Goal: Use online tool/utility: Utilize a website feature to perform a specific function

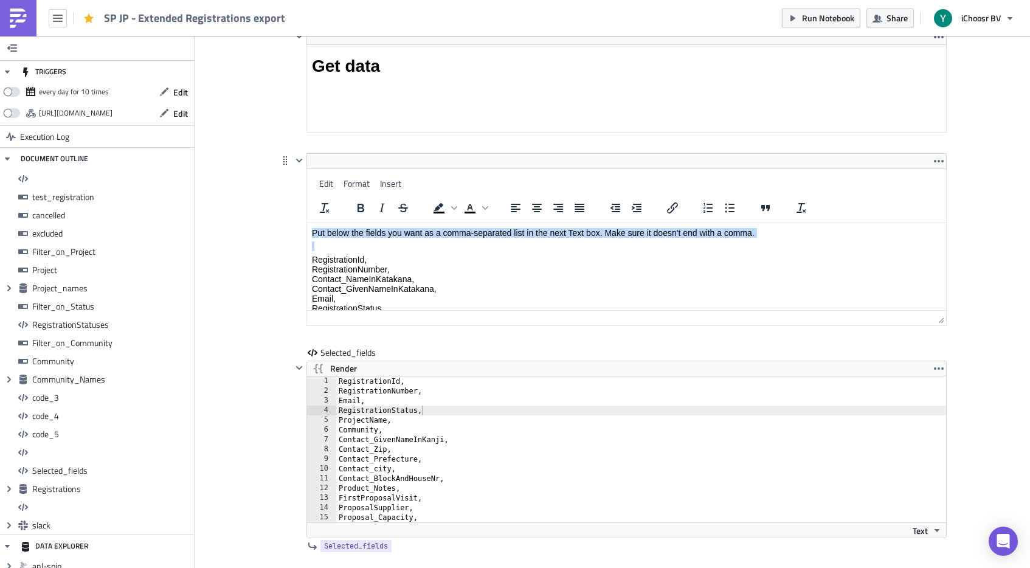
click at [312, 223] on html "Put below the fields you want as a comma-separated list in the next Text box. M…" at bounding box center [626, 324] width 639 height 202
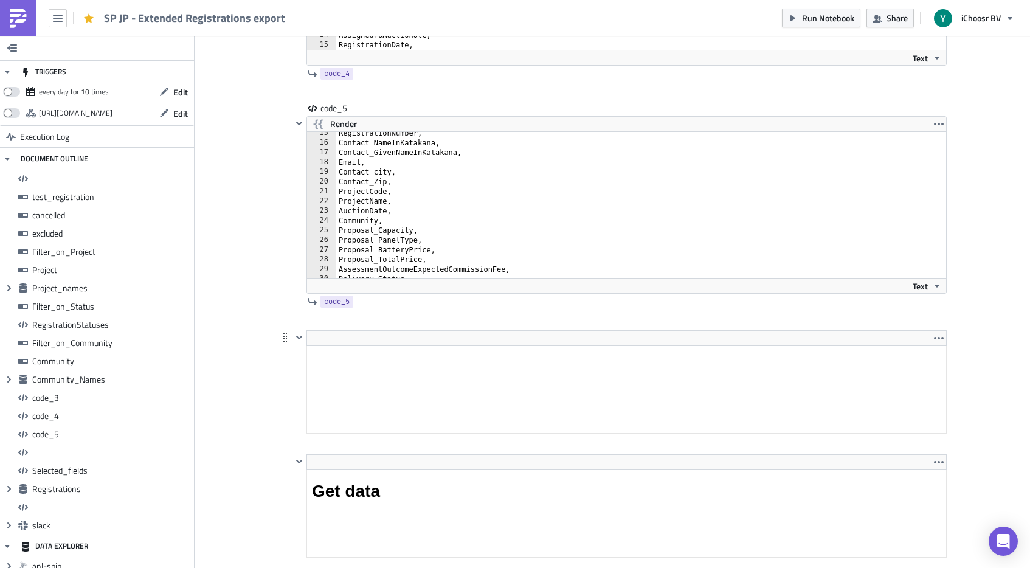
type textarea "Contact_Zip,"
click at [437, 186] on div "RegistrationNumber, Contact_NameInKatakana, Contact_GivenNameInKatakana, Email,…" at bounding box center [641, 210] width 610 height 165
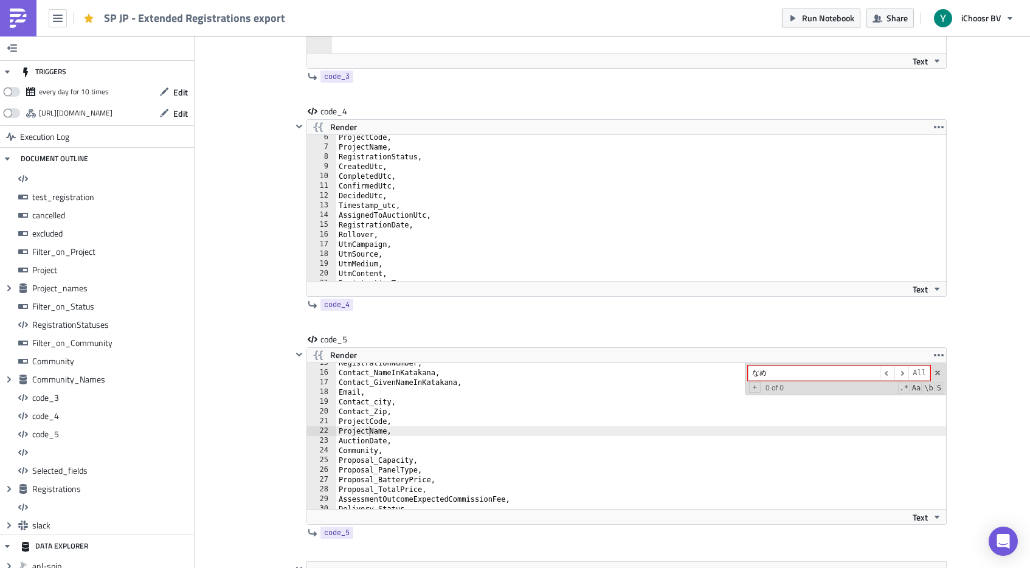
type input "な"
type input "ぎ"
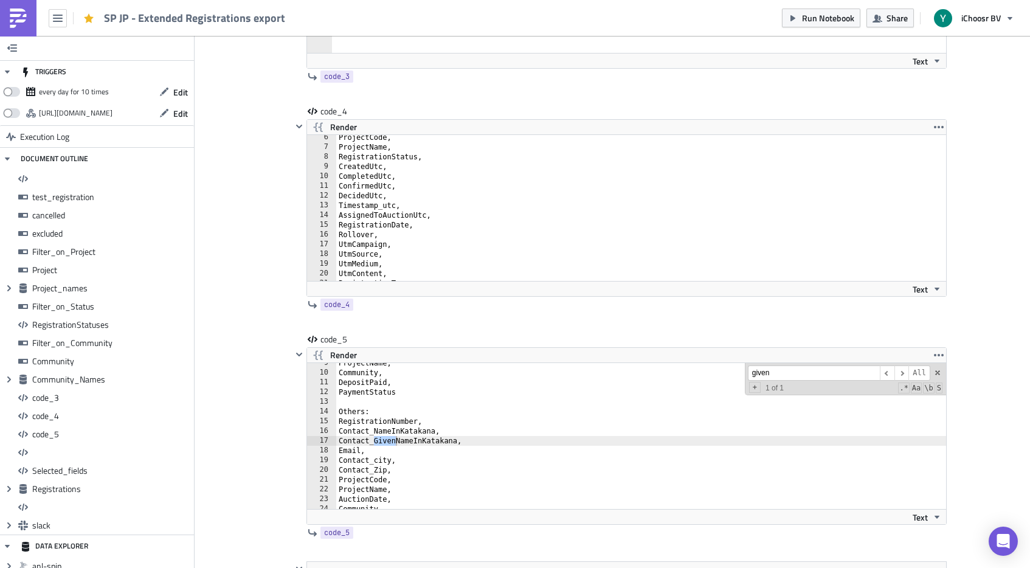
type input "given"
click at [938, 370] on span at bounding box center [938, 373] width 9 height 9
type textarea "Contact_GivenNameInKatakana,"
type input "Given"
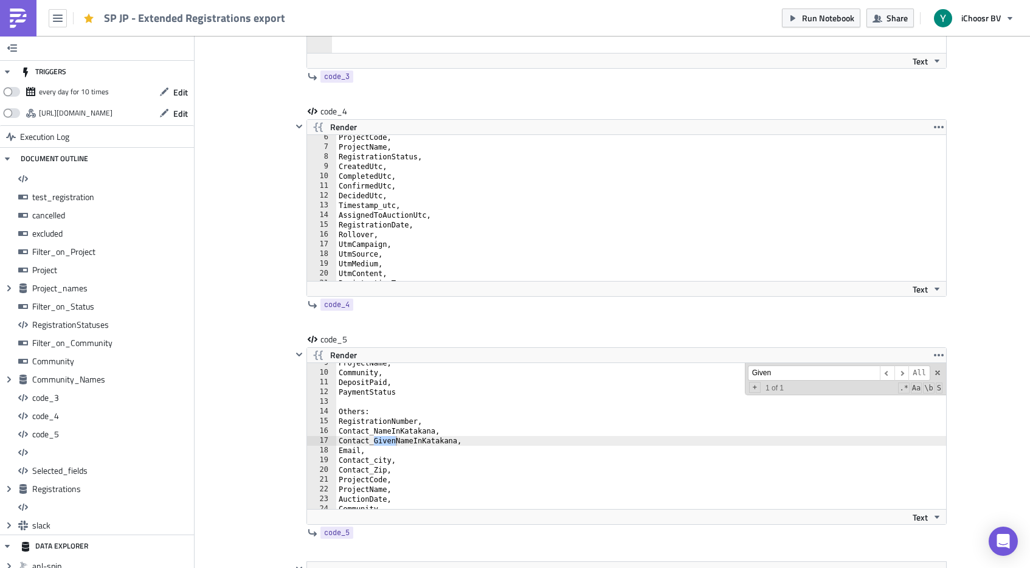
drag, startPoint x: 228, startPoint y: 220, endPoint x: 273, endPoint y: 219, distance: 45.0
click at [940, 371] on span at bounding box center [938, 373] width 9 height 9
click at [331, 345] on div "code_5" at bounding box center [351, 339] width 61 height 12
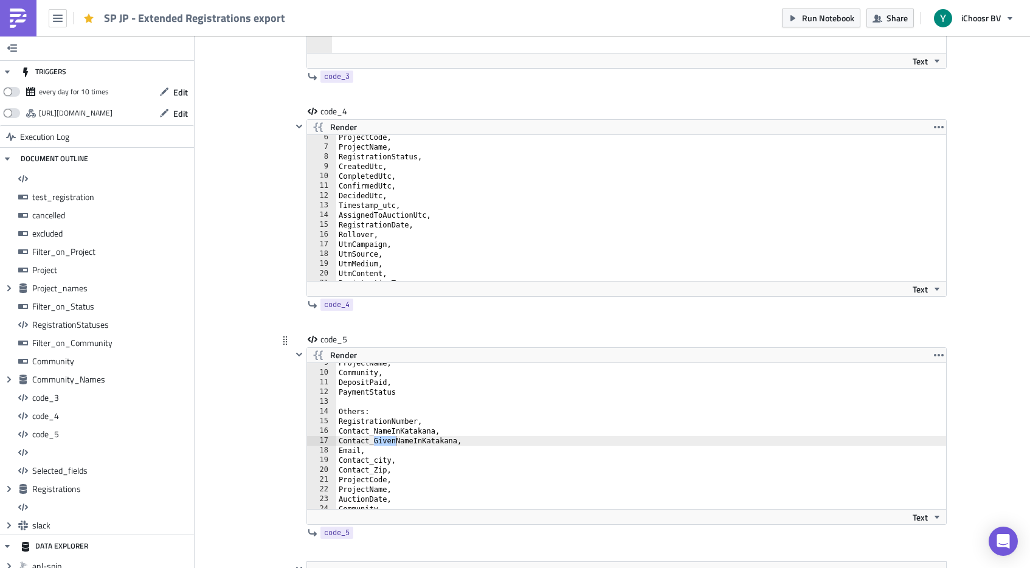
type textarea "Community,"
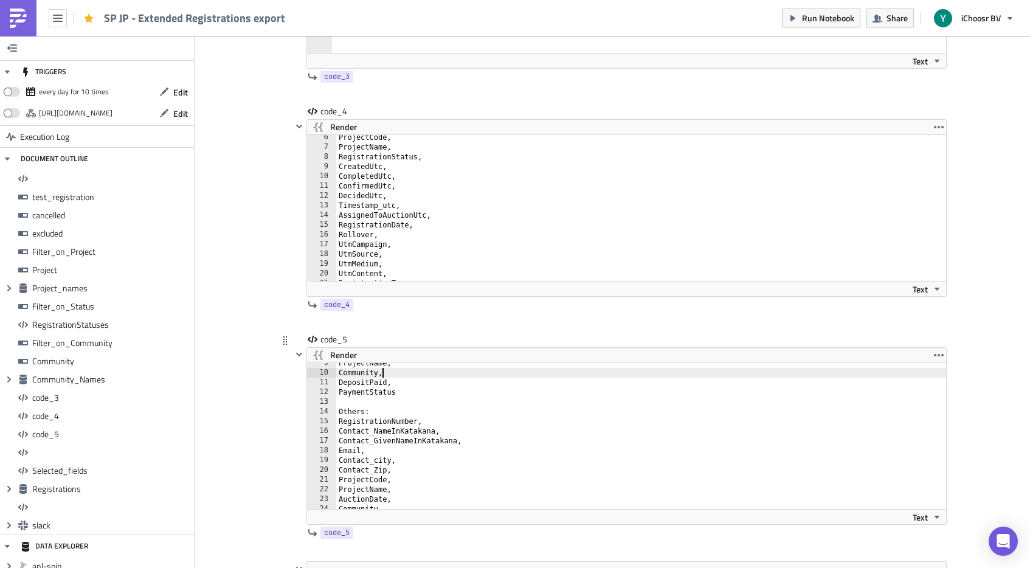
click at [398, 373] on div "ProjectName, Community, DepositPaid, PaymentStatus Others: RegistrationNumber, …" at bounding box center [641, 440] width 610 height 165
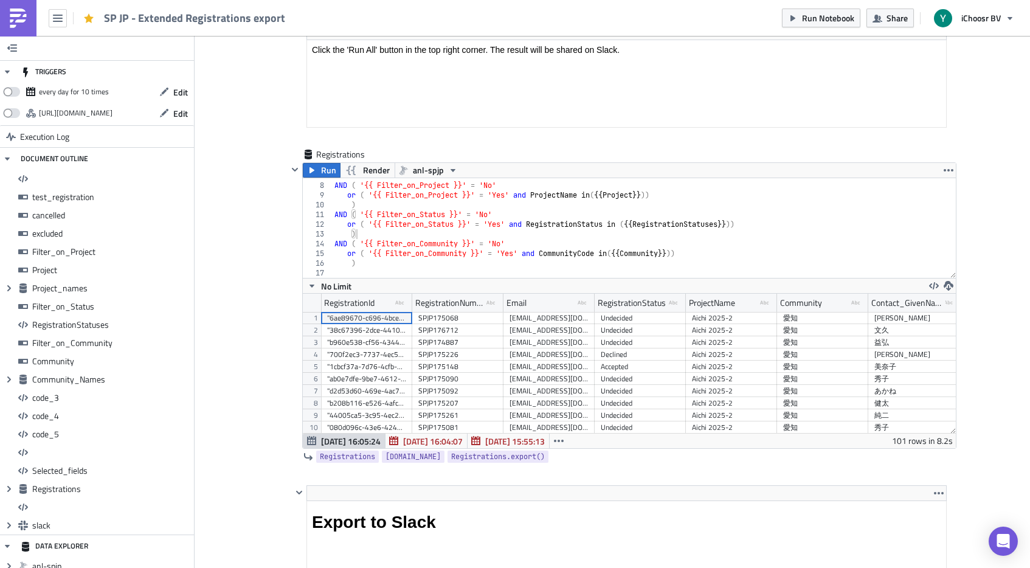
scroll to position [5751, 0]
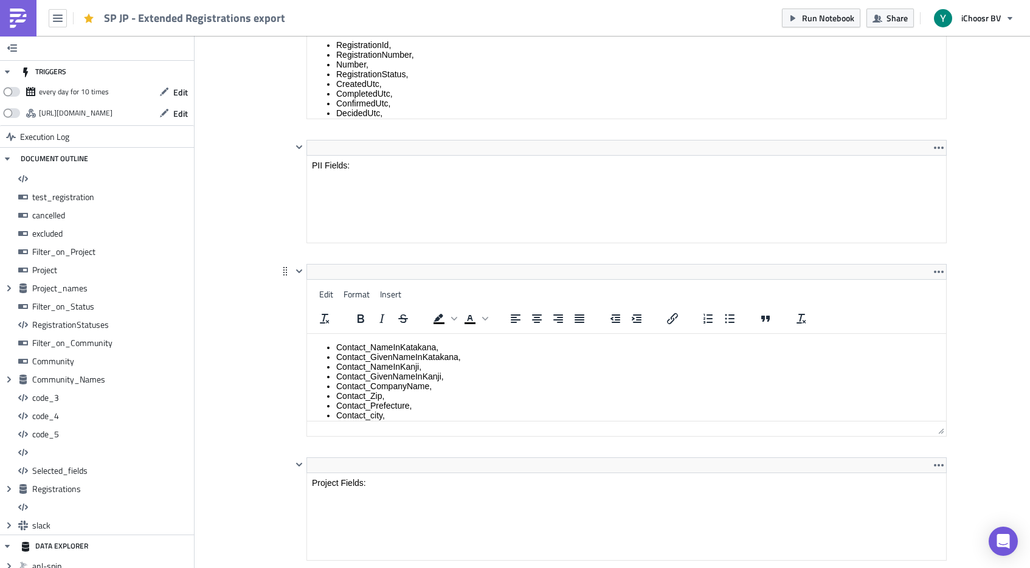
click at [446, 334] on html "Contact_NameInKatakana, Contact_GivenNameInKatakana, Contact_NameInKanji, Conta…" at bounding box center [626, 503] width 639 height 338
drag, startPoint x: 334, startPoint y: 346, endPoint x: 455, endPoint y: 379, distance: 125.4
click at [455, 379] on ul "Contact_NameInKatakana, Contact_GivenNameInKatakana, Contact_NameInKanji, Conta…" at bounding box center [626, 502] width 629 height 321
copy ul "Contact_NameInKatakana, Contact_GivenNameInKatakana, Contact_NameInKanji, Conta…"
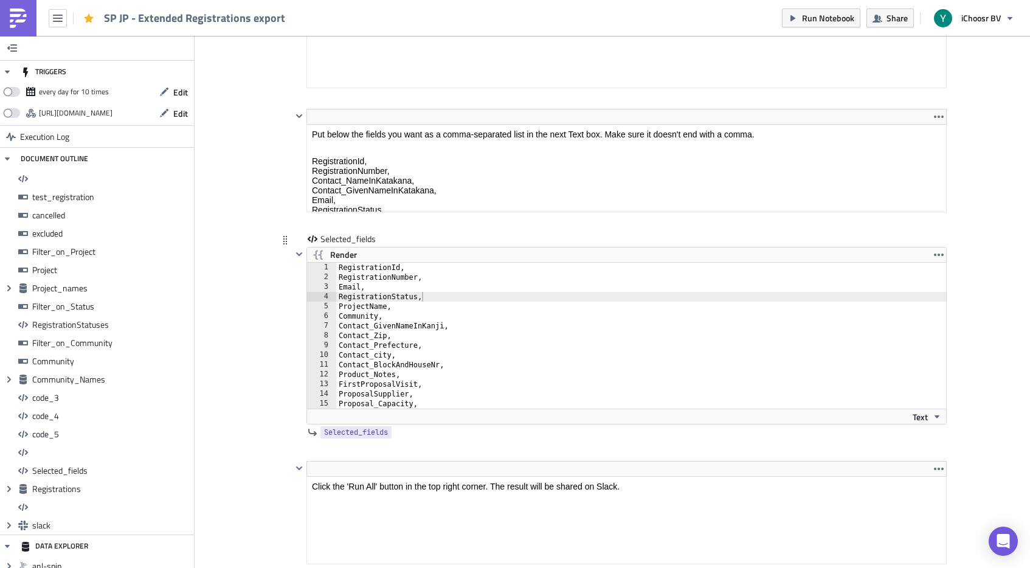
click at [369, 332] on div "RegistrationId, RegistrationNumber, Email, RegistrationStatus, ProjectName, Com…" at bounding box center [641, 345] width 610 height 165
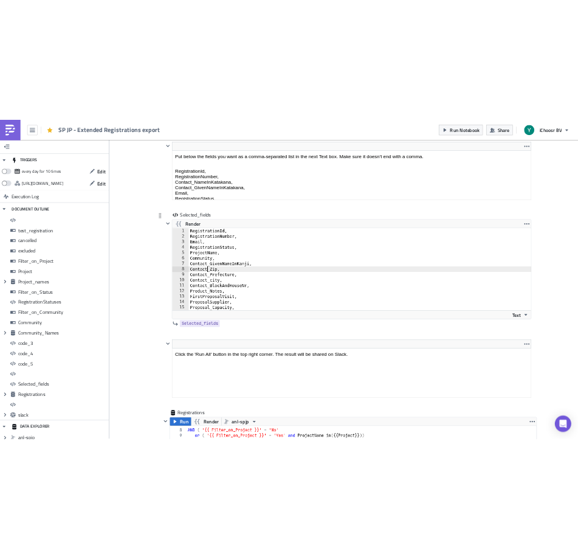
scroll to position [9643, 0]
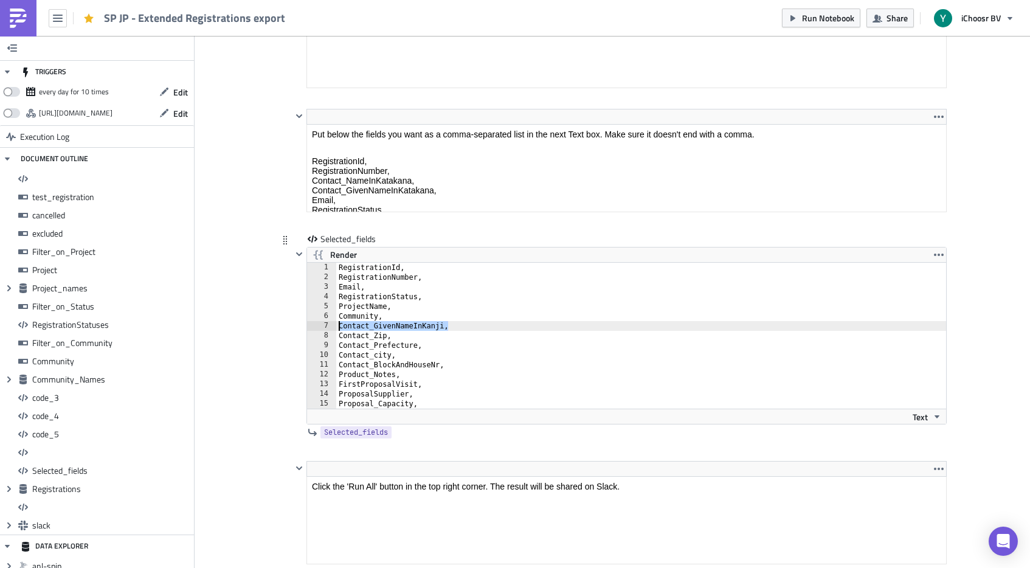
drag, startPoint x: 469, startPoint y: 325, endPoint x: 321, endPoint y: 322, distance: 148.4
click at [321, 322] on div "Contact_Zip, [PHONE_NUMBER] [PHONE_NUMBER] 16 RegistrationId, RegistrationNumbe…" at bounding box center [626, 336] width 639 height 146
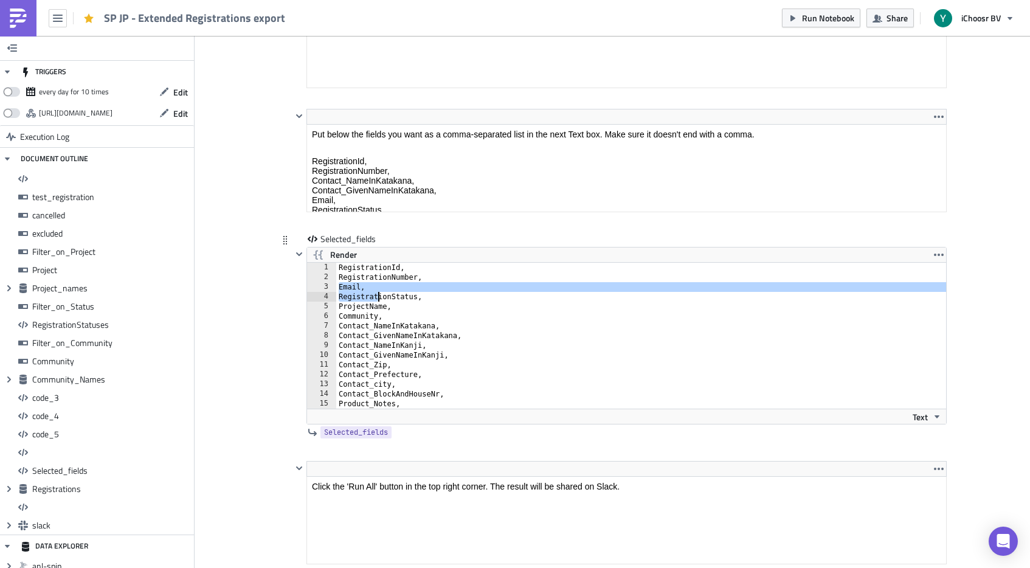
drag, startPoint x: 339, startPoint y: 287, endPoint x: 380, endPoint y: 297, distance: 42.0
click at [380, 297] on div "RegistrationId, RegistrationNumber, Email, RegistrationStatus, ProjectName, Com…" at bounding box center [641, 345] width 610 height 165
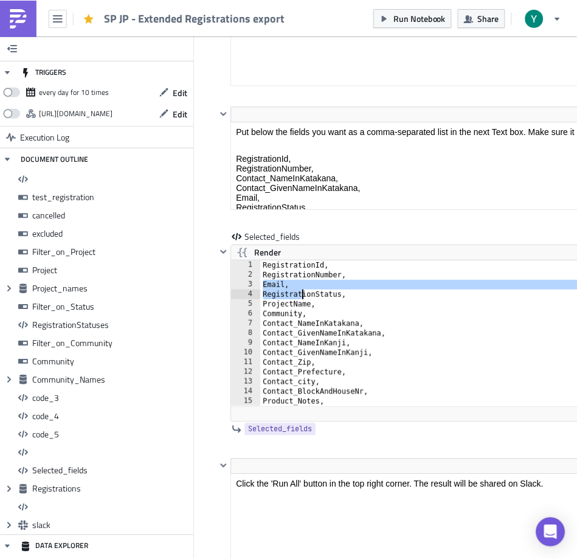
scroll to position [60682, 60284]
click at [287, 303] on div "RegistrationId, RegistrationNumber, Email, RegistrationStatus, ProjectName, Com…" at bounding box center [515, 342] width 508 height 165
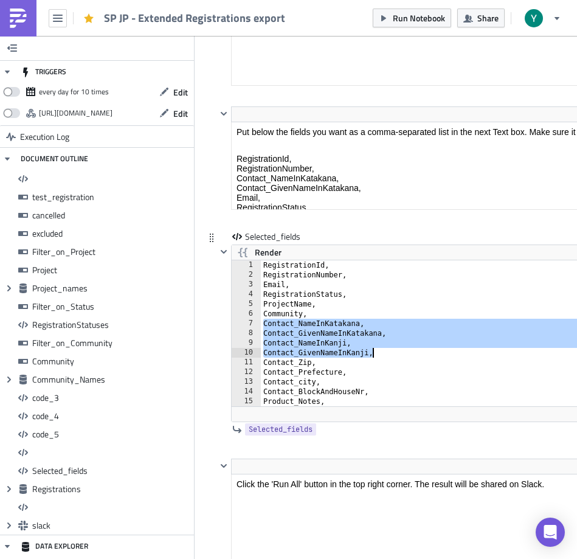
drag, startPoint x: 263, startPoint y: 322, endPoint x: 384, endPoint y: 349, distance: 124.7
click at [384, 349] on div "RegistrationId, RegistrationNumber, Email, RegistrationStatus, ProjectName, Com…" at bounding box center [515, 342] width 508 height 165
type textarea "Contact_NameInKanji, Contact_GivenNameInKanji,"
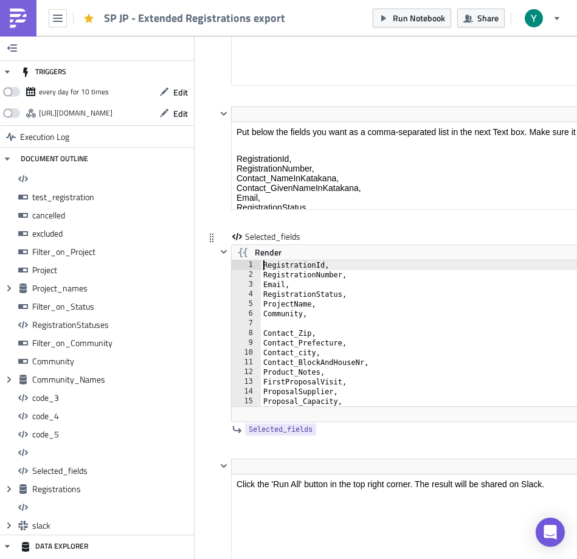
click at [264, 265] on div "RegistrationId, RegistrationNumber, Email, RegistrationStatus, ProjectName, Com…" at bounding box center [515, 342] width 508 height 165
paste textarea "Contact_GivenNameInKanji,"
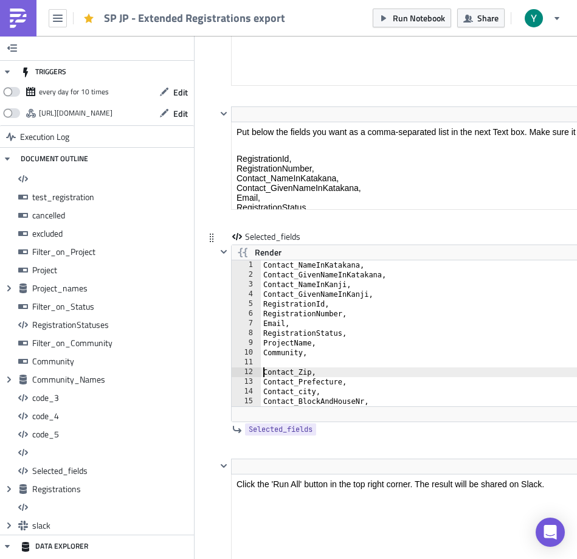
click at [262, 370] on div "Contact_NameInKatakana, Contact_GivenNameInKatakana, Contact_NameInKanji, Conta…" at bounding box center [515, 342] width 508 height 165
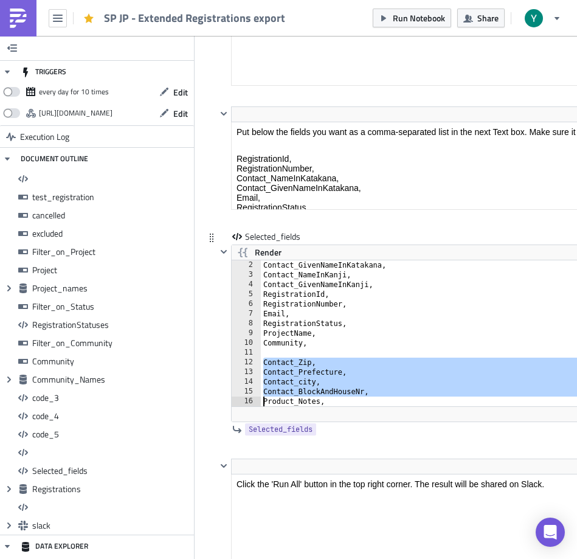
scroll to position [10, 0]
type textarea "Product_Notes,"
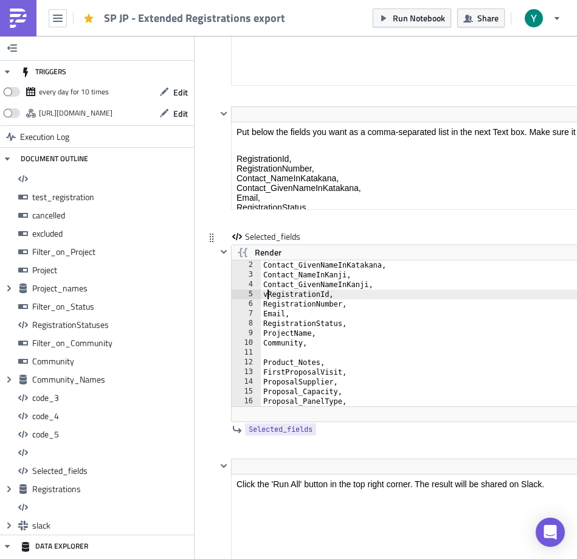
type textarea "RegistrationId,"
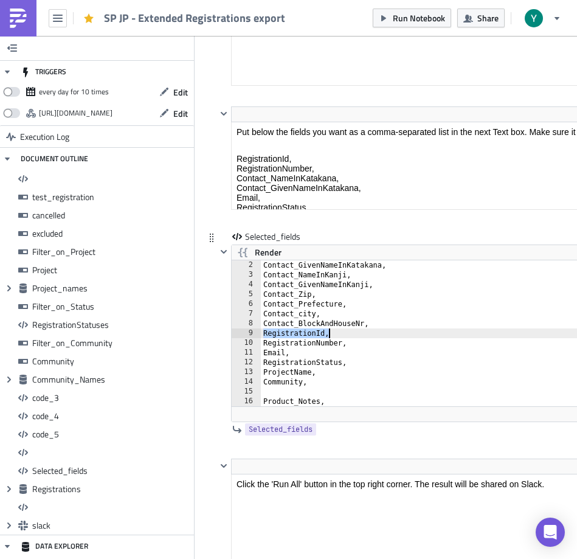
drag, startPoint x: 262, startPoint y: 335, endPoint x: 330, endPoint y: 335, distance: 68.7
click at [330, 335] on div "Contact_GivenNameInKatakana, Contact_NameInKanji, Contact_GivenNameInKanji, Con…" at bounding box center [515, 342] width 508 height 165
type textarea "Contact_BlockAndHouseNr,"
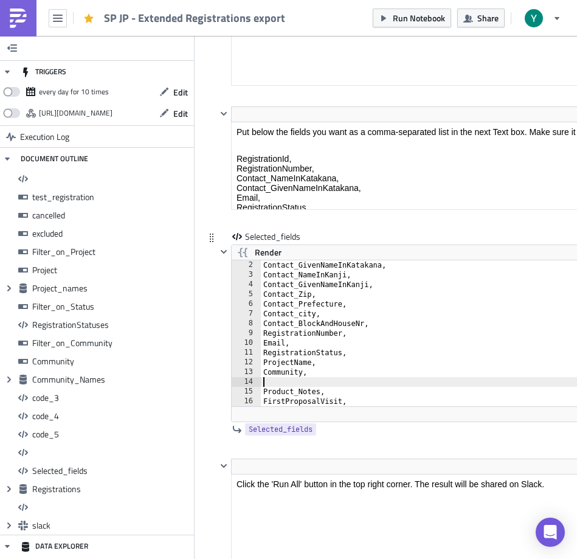
click at [283, 383] on div "Contact_GivenNameInKatakana, Contact_NameInKanji, Contact_GivenNameInKanji, Con…" at bounding box center [515, 342] width 508 height 165
paste textarea "RegistrationId,"
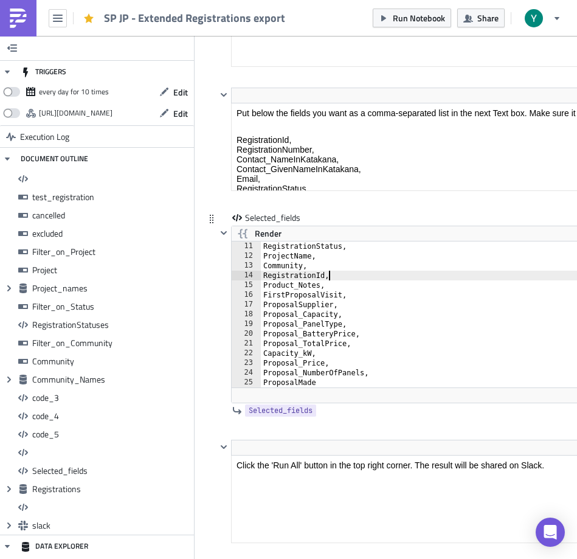
scroll to position [9668, 0]
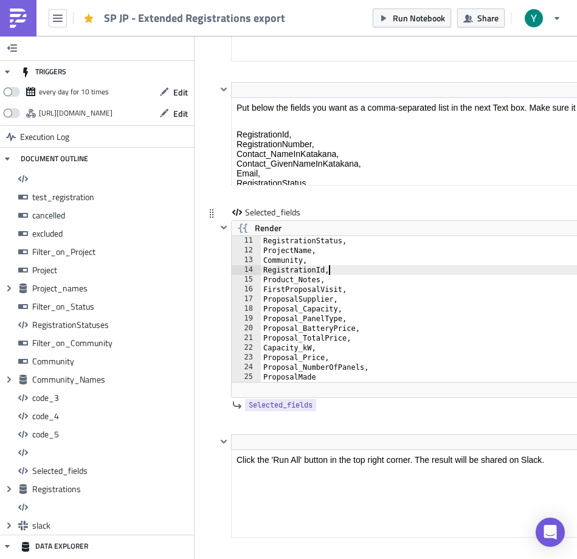
click at [207, 234] on div "Selected_fields Render RegistrationId, 11 12 13 14 15 16 17 18 19 20 21 22 23 2…" at bounding box center [483, 320] width 553 height 228
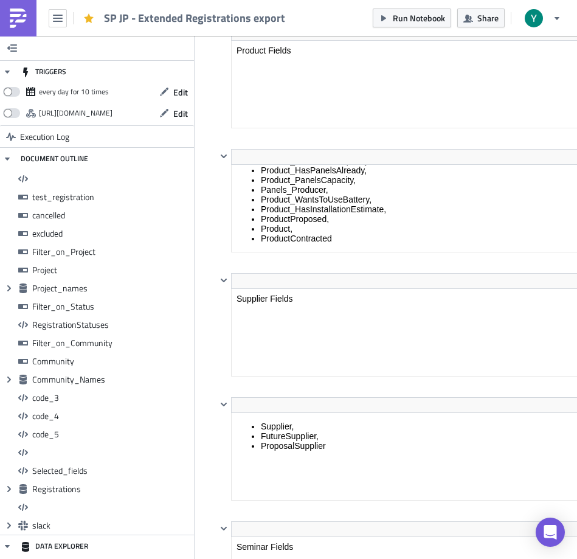
scroll to position [9668, 0]
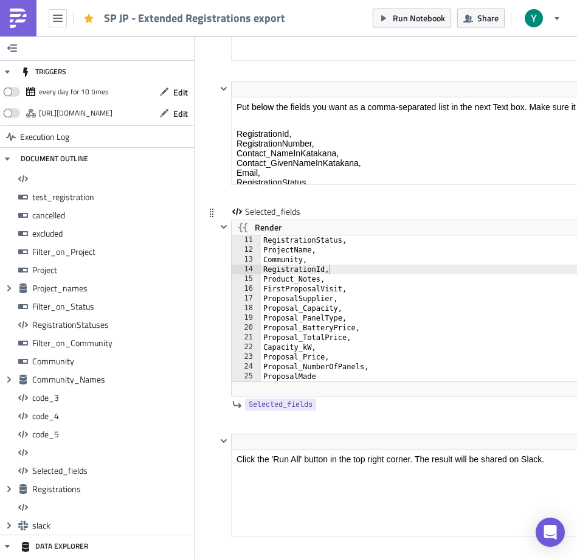
click at [329, 298] on div "RegistrationStatus, ProjectName, Community, RegistrationId, Product_Notes, Firs…" at bounding box center [515, 317] width 508 height 165
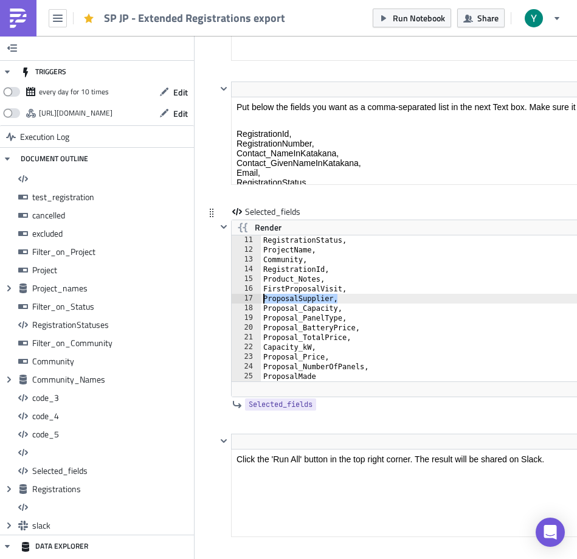
drag, startPoint x: 341, startPoint y: 296, endPoint x: 263, endPoint y: 296, distance: 77.9
click at [263, 296] on div "RegistrationStatus, ProjectName, Community, RegistrationId, Product_Notes, Firs…" at bounding box center [515, 317] width 508 height 165
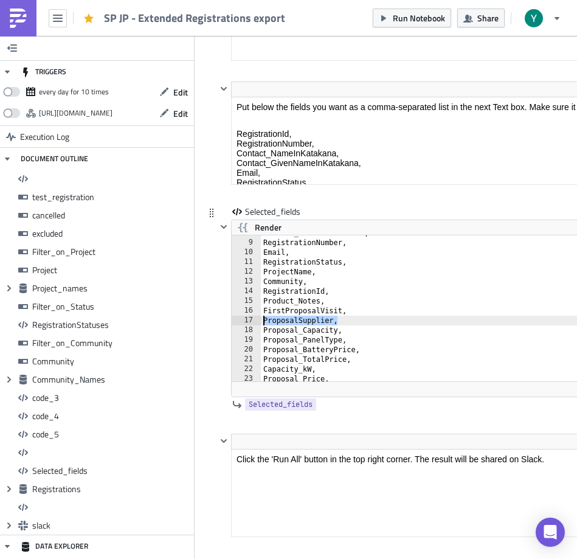
scroll to position [75, 0]
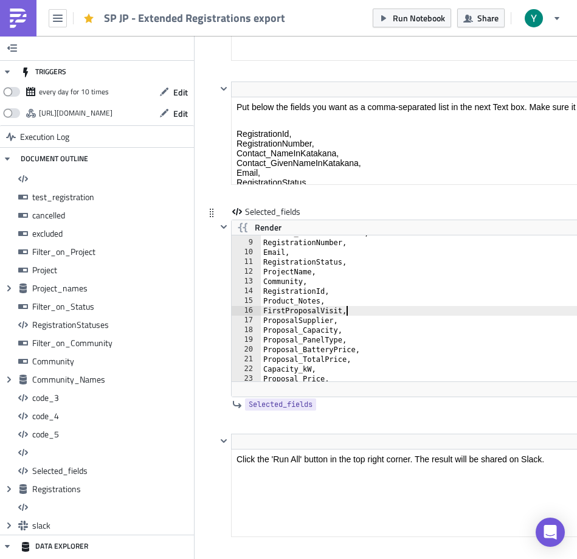
click at [356, 311] on div "Contact_BlockAndHouseNr, RegistrationNumber, Email, RegistrationStatus, Project…" at bounding box center [515, 310] width 508 height 165
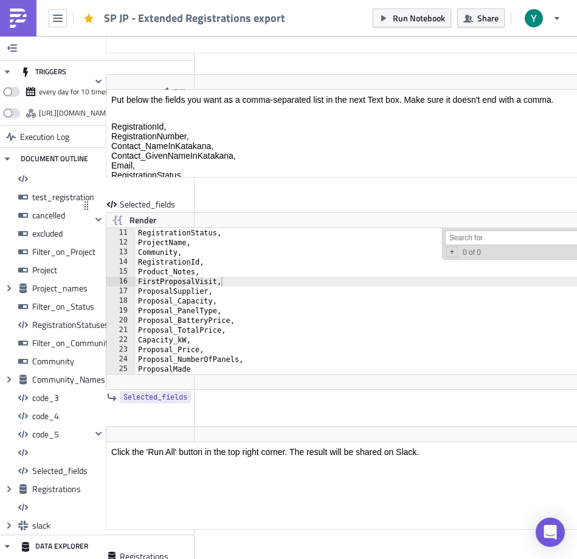
scroll to position [9677, 125]
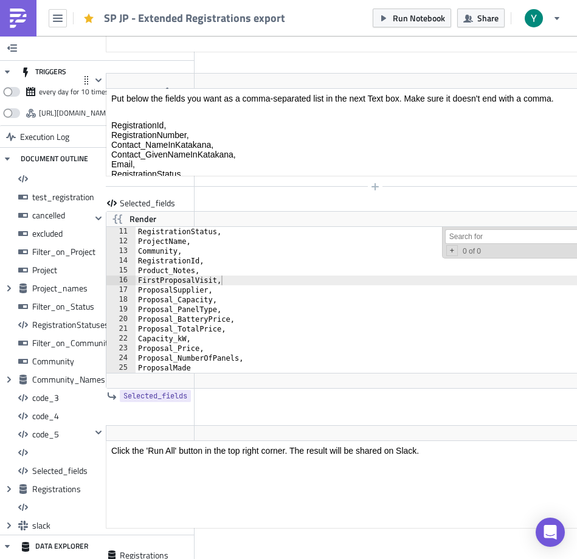
click at [233, 184] on div at bounding box center [367, 186] width 553 height 15
drag, startPoint x: 193, startPoint y: 151, endPoint x: 193, endPoint y: 166, distance: 15.2
click at [193, 166] on p "RegistrationId, RegistrationNumber, Contact_NameInKatakana, Contact_GivenNameIn…" at bounding box center [374, 202] width 527 height 165
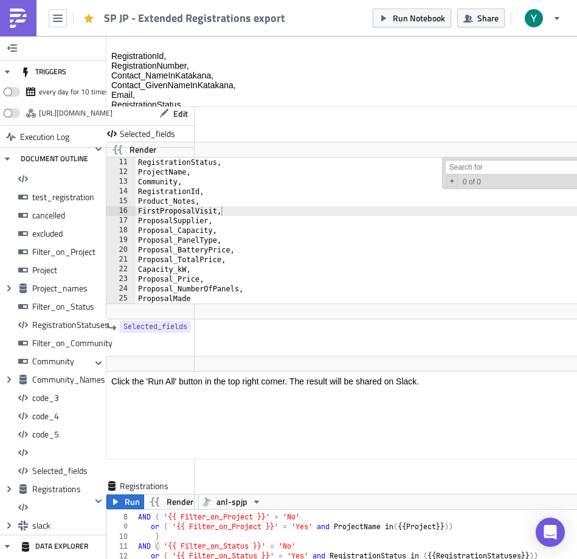
scroll to position [4, 0]
click at [224, 128] on div "<p>Put below the fields you want as a comma-separated list in the next Text box…" at bounding box center [367, 66] width 553 height 124
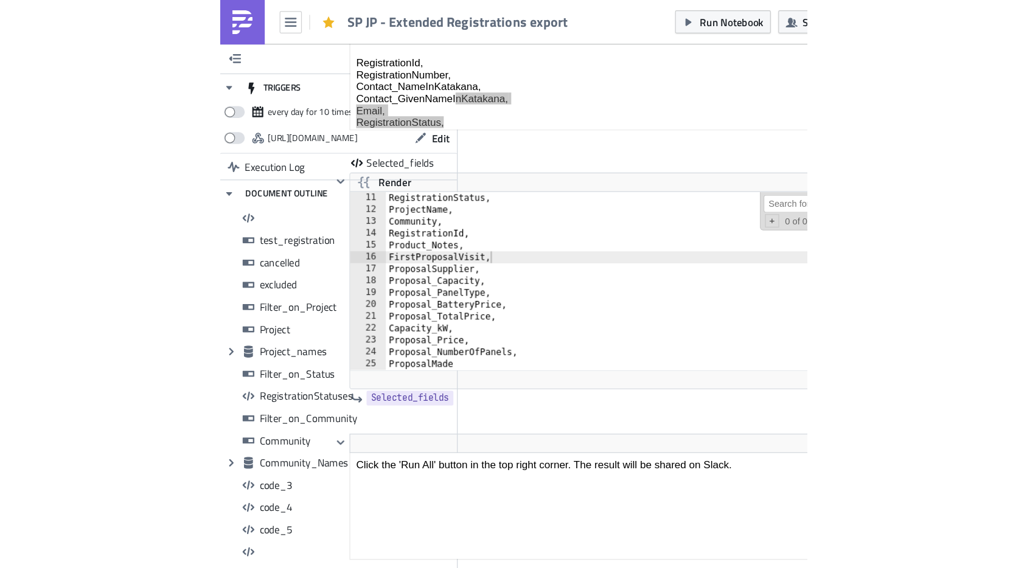
scroll to position [9677, 125]
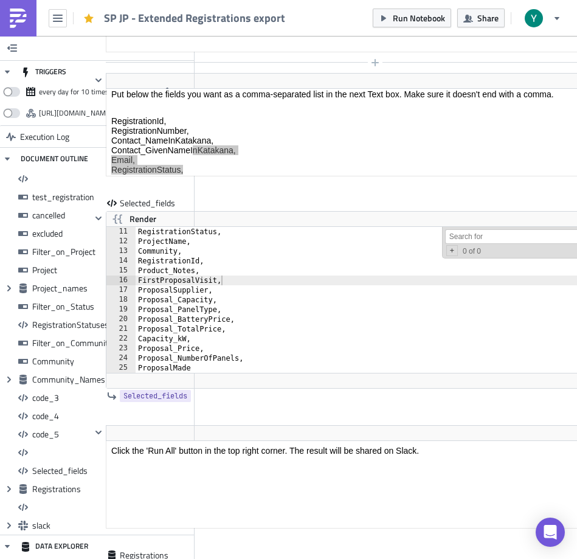
click at [257, 66] on div at bounding box center [367, 62] width 553 height 15
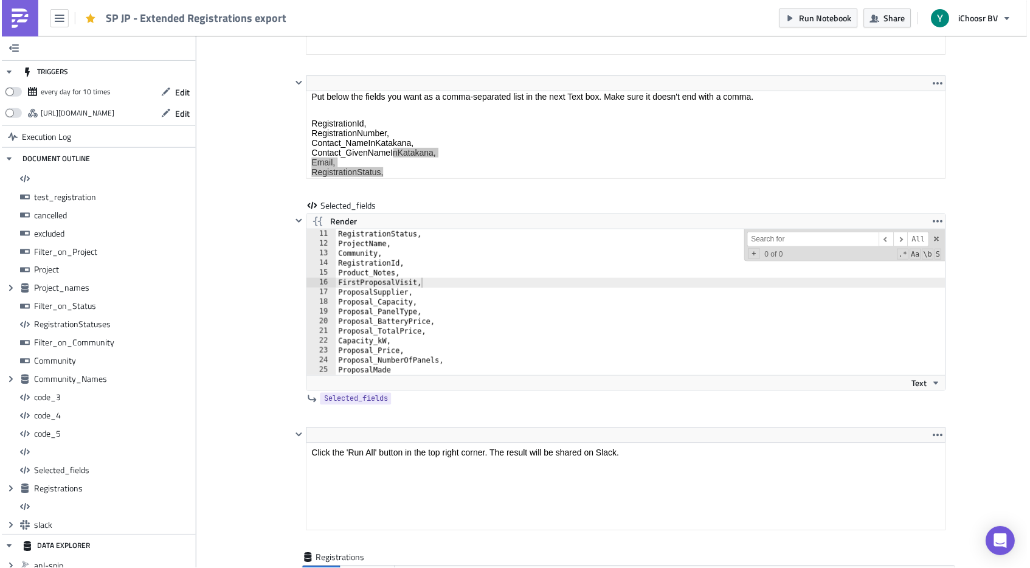
scroll to position [9677, 0]
click at [330, 251] on div "13" at bounding box center [321, 254] width 29 height 10
click at [363, 254] on div "RegistrationStatus, ProjectName, Community, RegistrationId, Product_Notes, Firs…" at bounding box center [641, 311] width 610 height 165
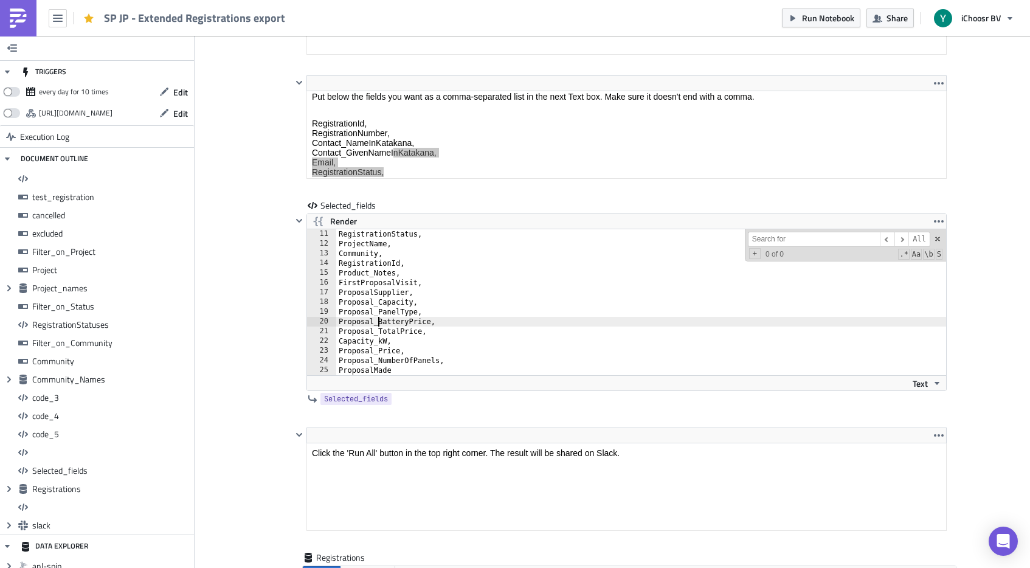
click at [378, 322] on div "RegistrationStatus, ProjectName, Community, RegistrationId, Product_Notes, Firs…" at bounding box center [641, 311] width 610 height 165
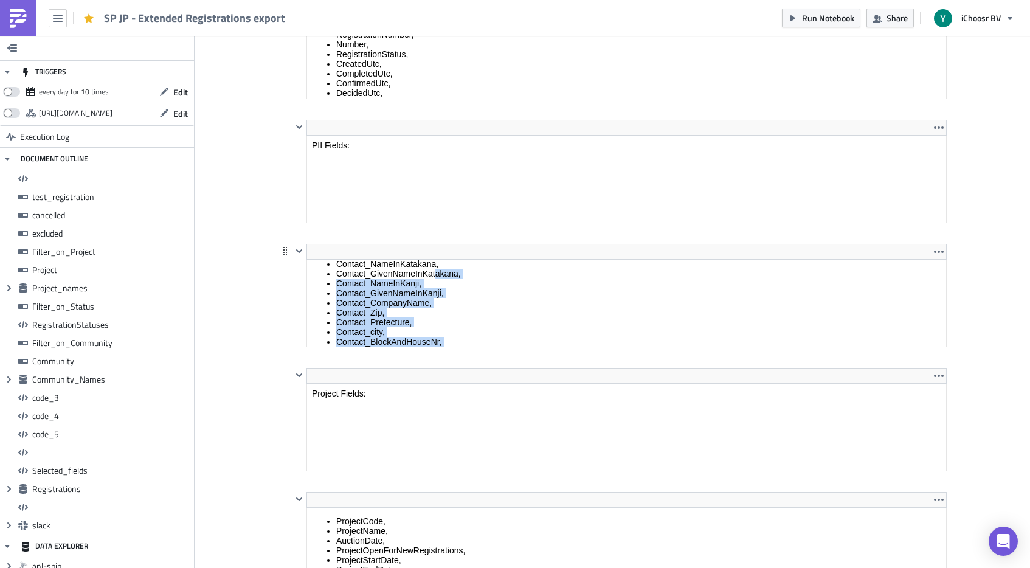
click at [434, 265] on ul "Contact_NameInKatakana, Contact_GivenNameInKatakana, Contact_NameInKanji, Conta…" at bounding box center [626, 419] width 629 height 321
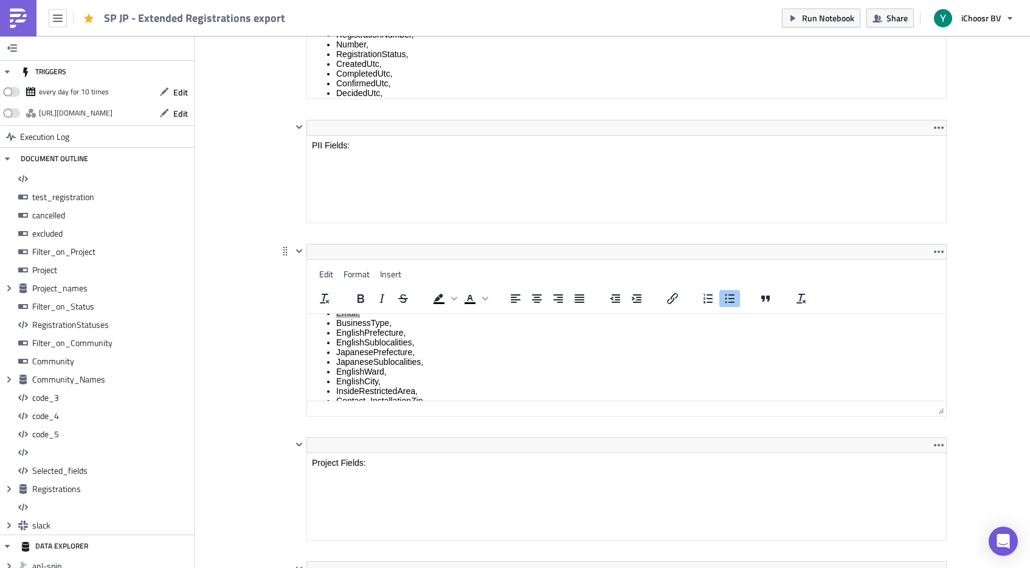
scroll to position [68, 0]
drag, startPoint x: 421, startPoint y: 367, endPoint x: 328, endPoint y: 361, distance: 93.3
click at [328, 361] on ul "Contact_NameInKatakana, Contact_GivenNameInKatakana, Contact_NameInKanji, Conta…" at bounding box center [626, 415] width 629 height 321
copy ul "Contact_Phone, Contact_CellPhone,"
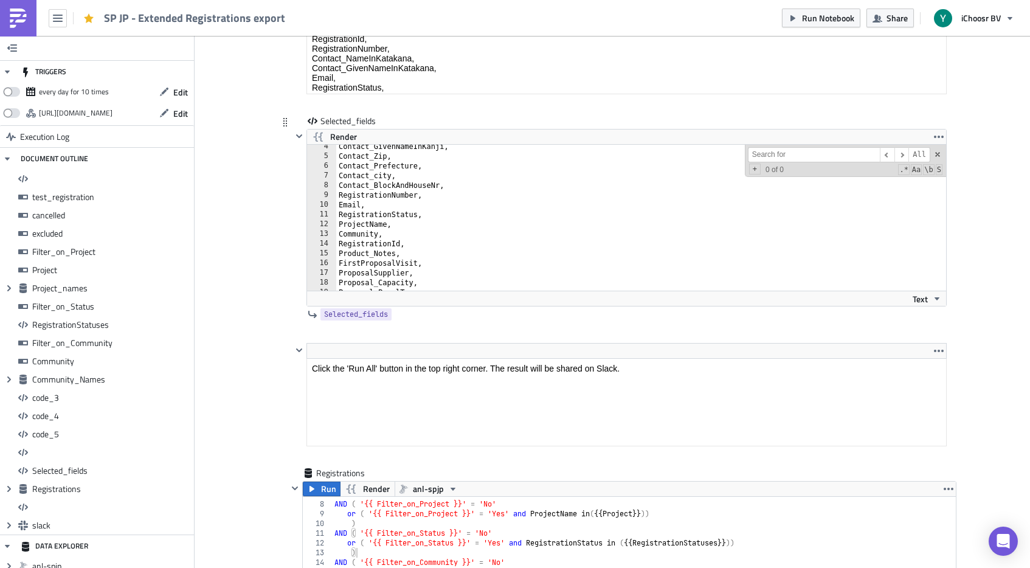
scroll to position [33, 0]
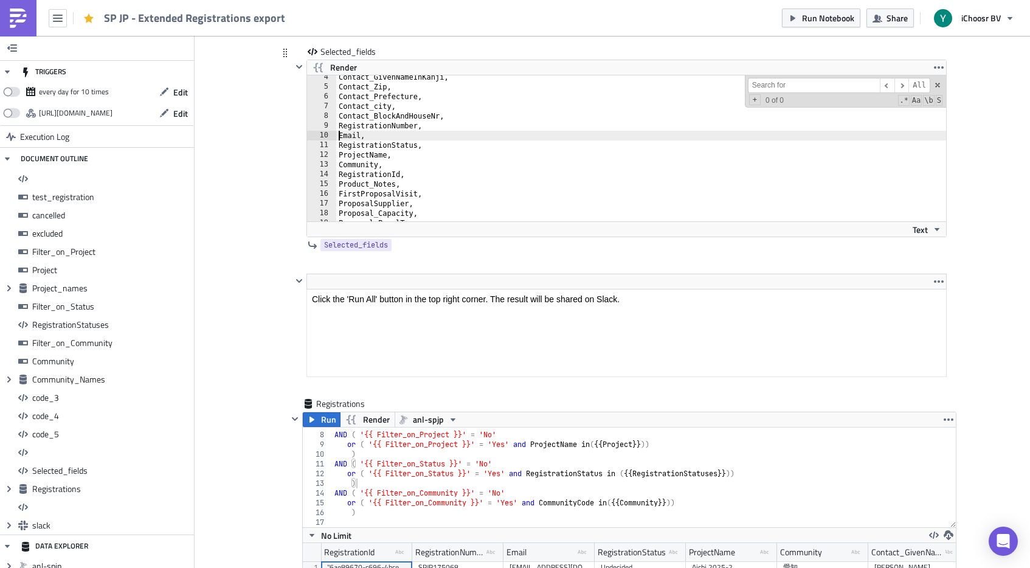
click at [339, 203] on div "Contact_GivenNameInKanji, Contact_Zip, Contact_Prefecture, Contact_city, Contac…" at bounding box center [641, 154] width 610 height 165
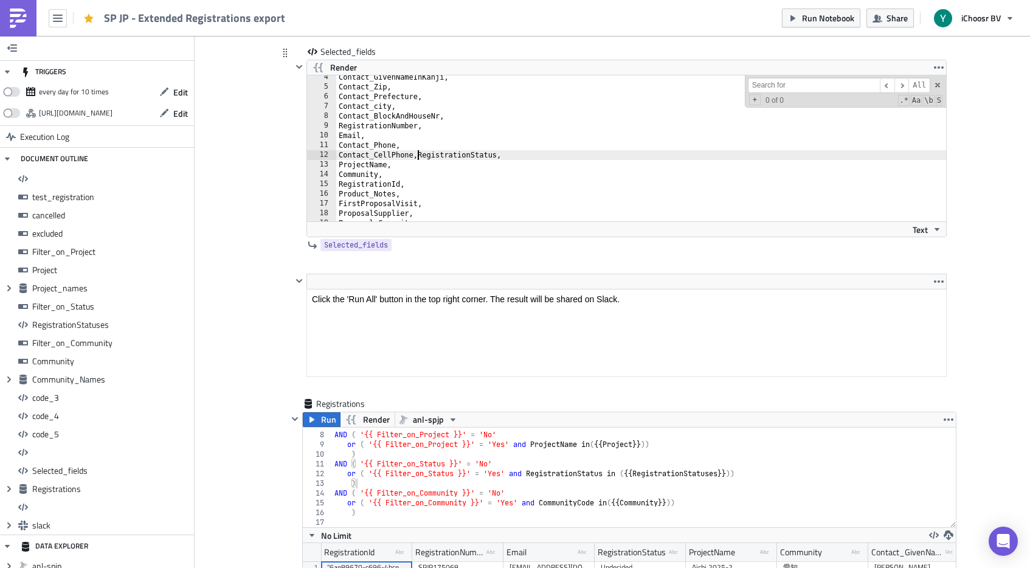
scroll to position [0, 1]
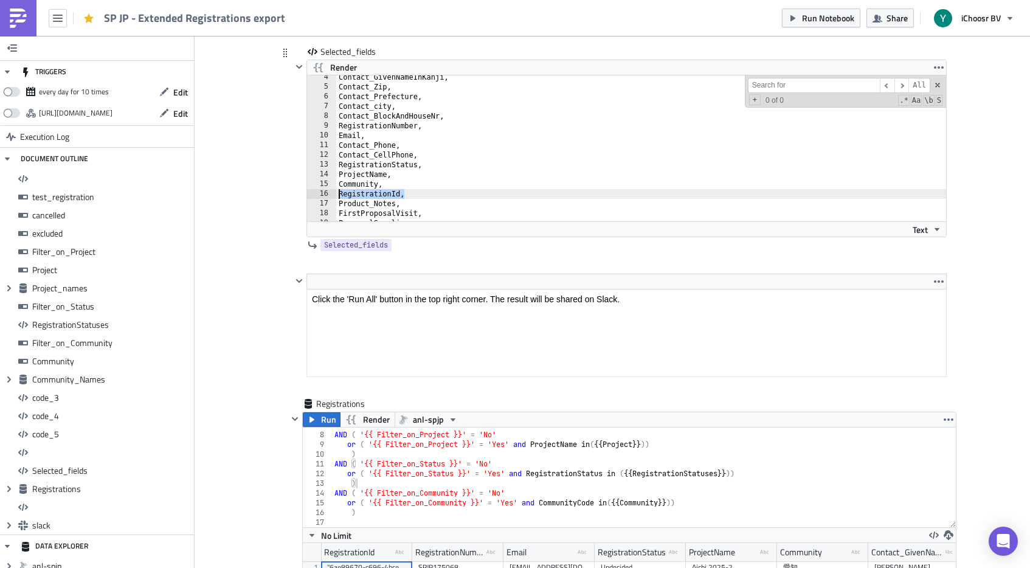
drag, startPoint x: 409, startPoint y: 193, endPoint x: 335, endPoint y: 189, distance: 74.3
click at [335, 189] on div "Community, 4 5 6 7 8 9 10 11 12 13 14 [PHONE_NUMBER] Contact_GivenNameInKanji, …" at bounding box center [626, 148] width 639 height 146
type textarea "RegistrationId,"
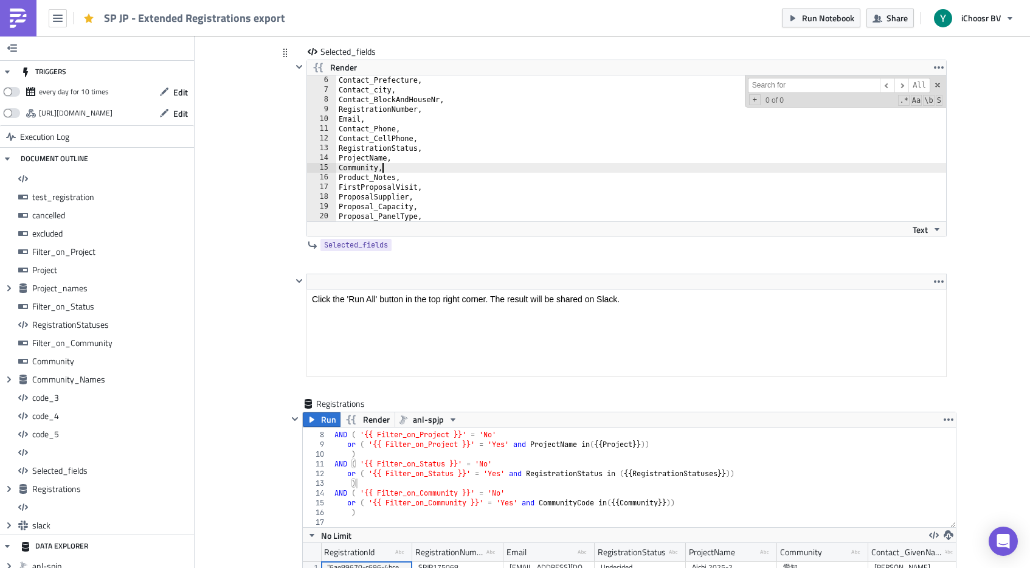
scroll to position [9829, 0]
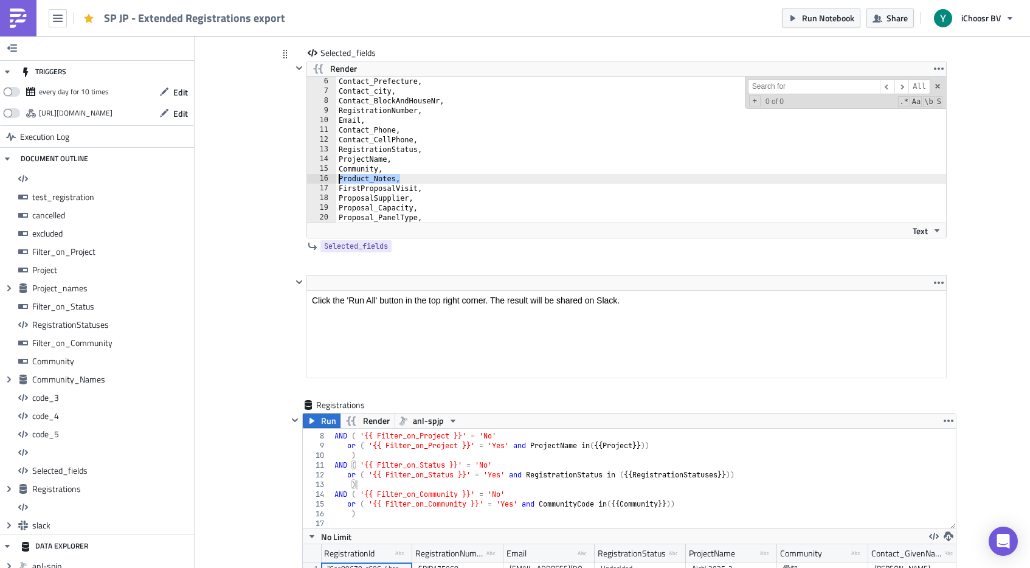
drag, startPoint x: 407, startPoint y: 177, endPoint x: 331, endPoint y: 176, distance: 75.4
click at [331, 176] on div "Community, 6 7 8 9 10 11 12 13 14 [PHONE_NUMBER] 21 22 Contact_Prefecture, Cont…" at bounding box center [626, 150] width 639 height 146
type textarea "Product_Notes,"
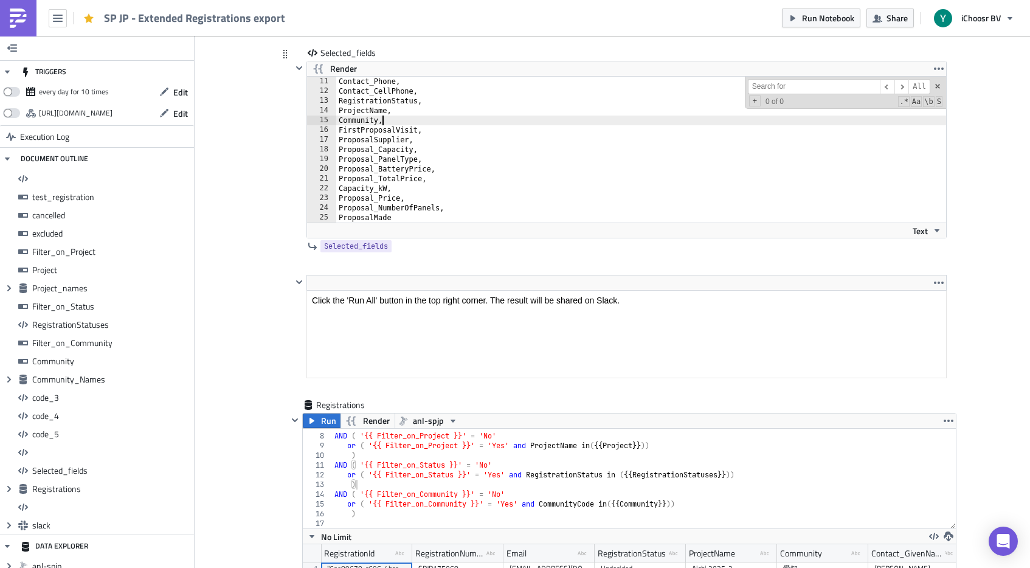
scroll to position [9848, 0]
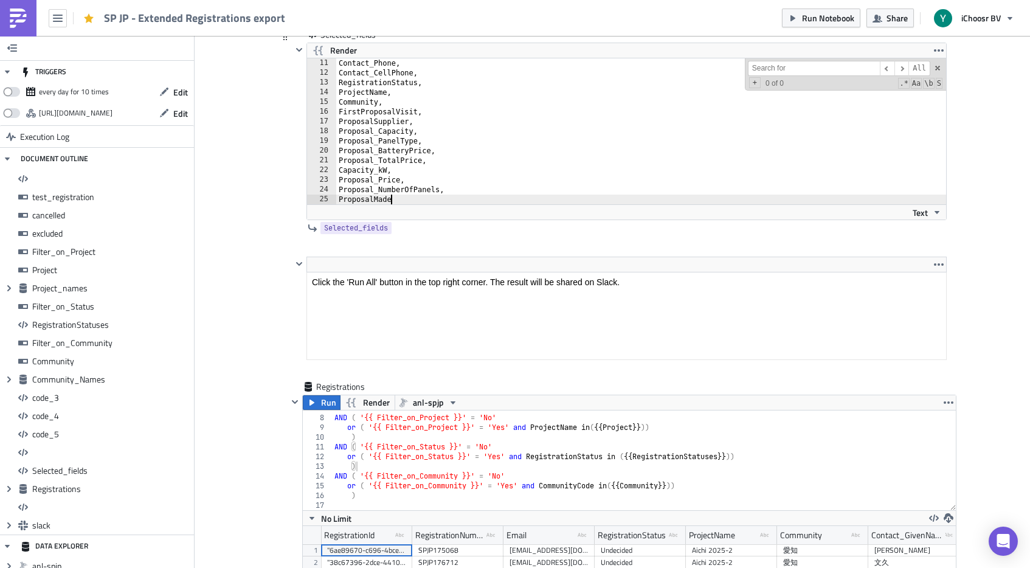
click at [401, 198] on div "Contact_Phone, Contact_CellPhone, RegistrationStatus, ProjectName, Community, F…" at bounding box center [641, 140] width 610 height 165
type textarea "ProposalMade"
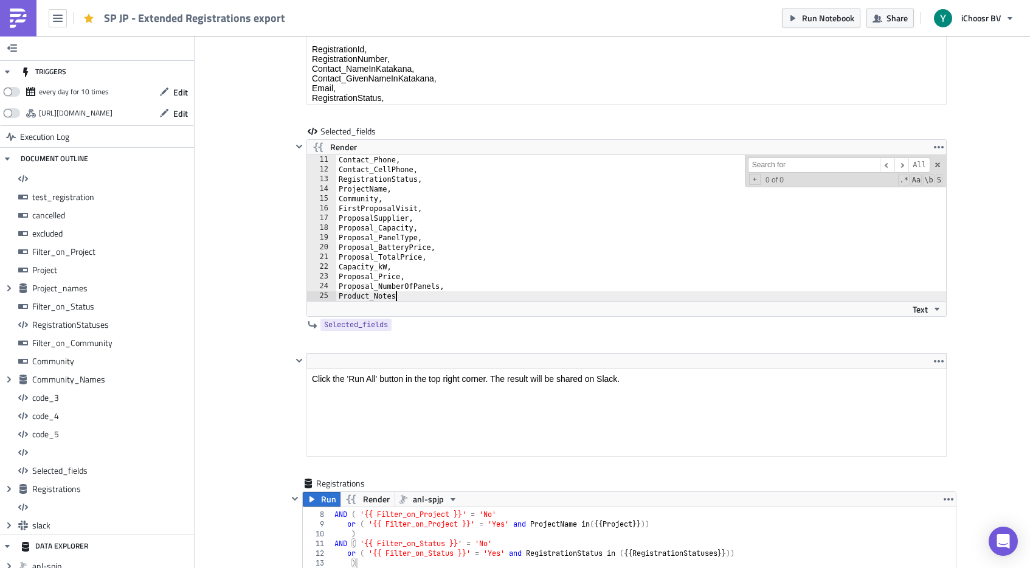
scroll to position [9708, 0]
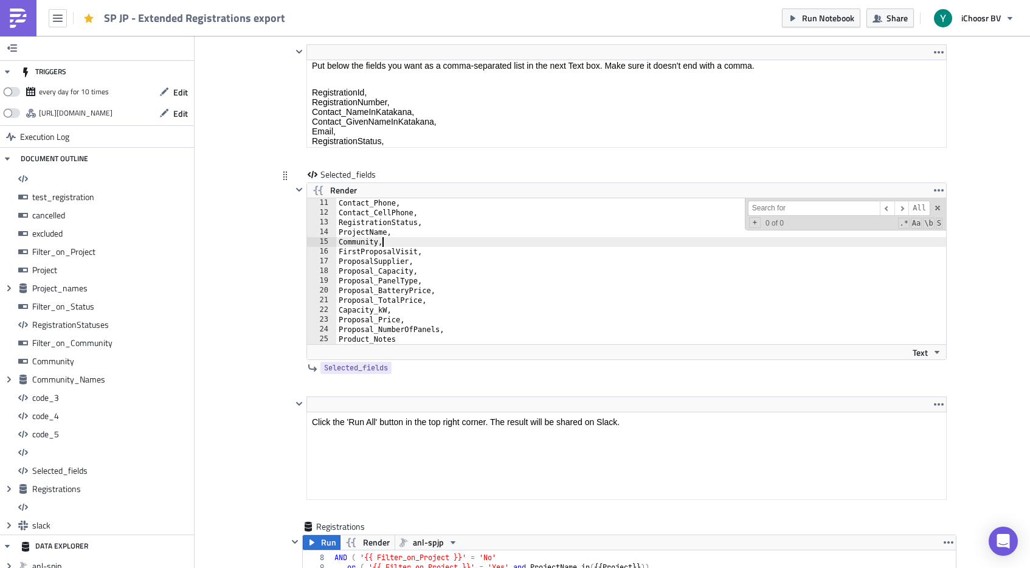
click at [406, 243] on div "Contact_Phone, Contact_CellPhone, RegistrationStatus, ProjectName, Community, F…" at bounding box center [641, 280] width 610 height 165
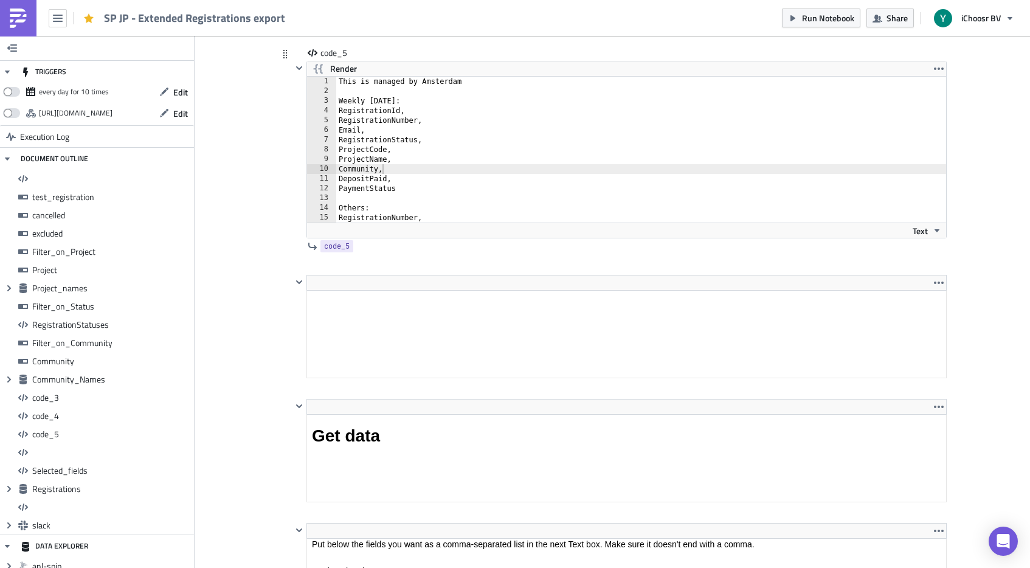
scroll to position [9228, 0]
type textarea "Proposal_NumberOfPanels, Product_Notes"
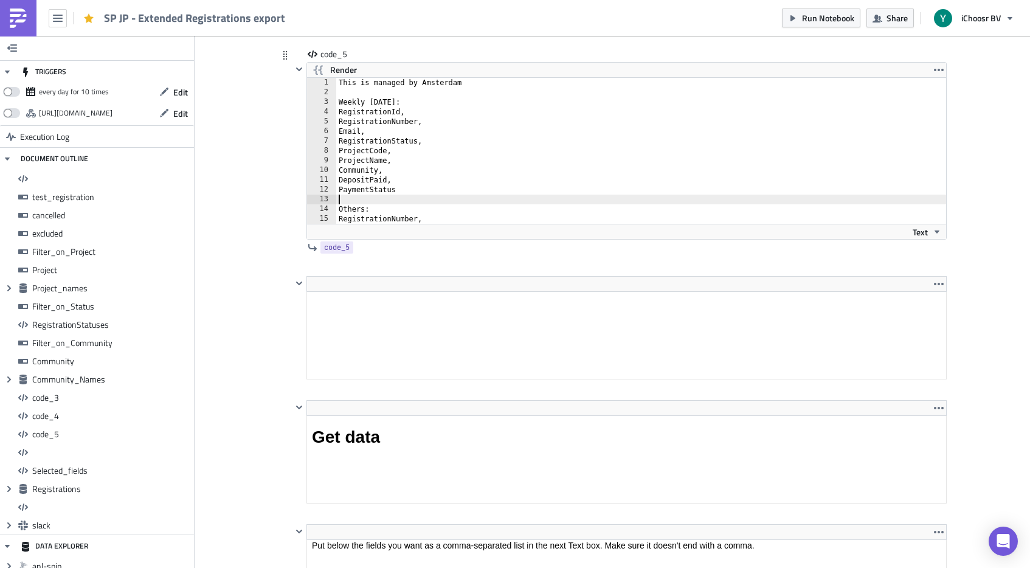
click at [366, 201] on div "This is managed by Amsterdam Weekly [DATE]: RegistrationId, RegistrationNumber,…" at bounding box center [641, 160] width 610 height 165
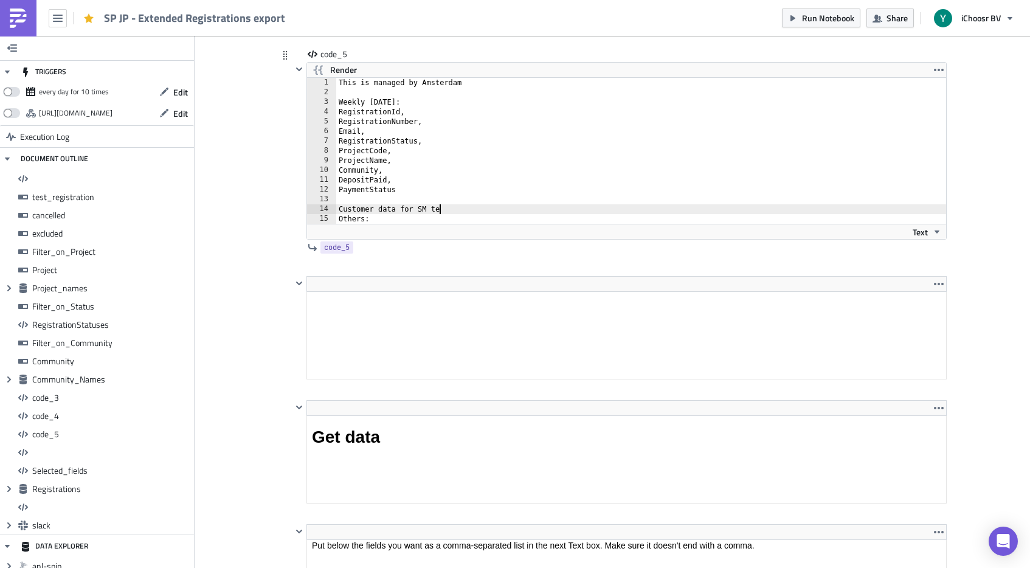
type textarea "Customer data for SM team"
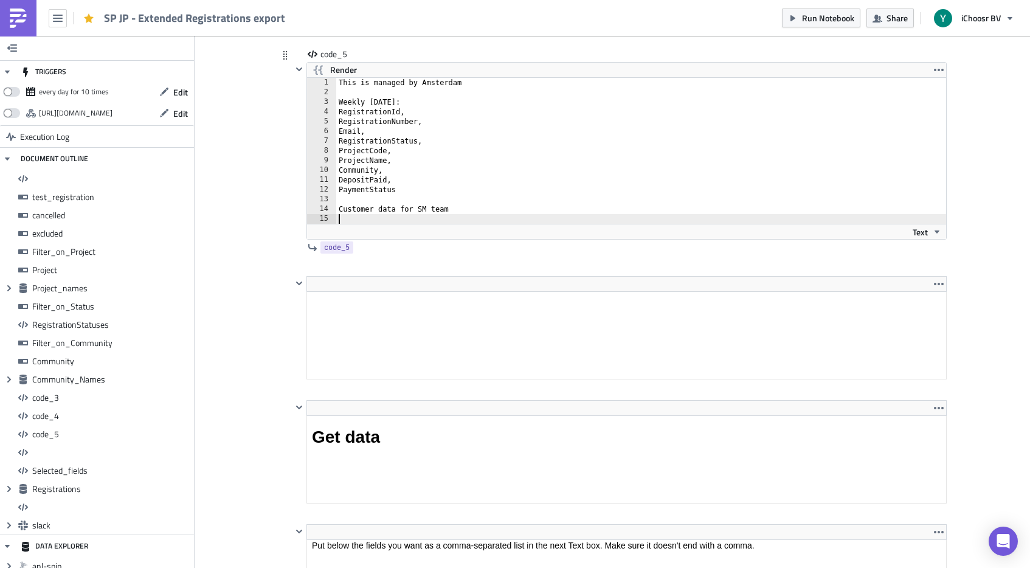
paste textarea "Product_Notes"
type textarea "Product_Notes"
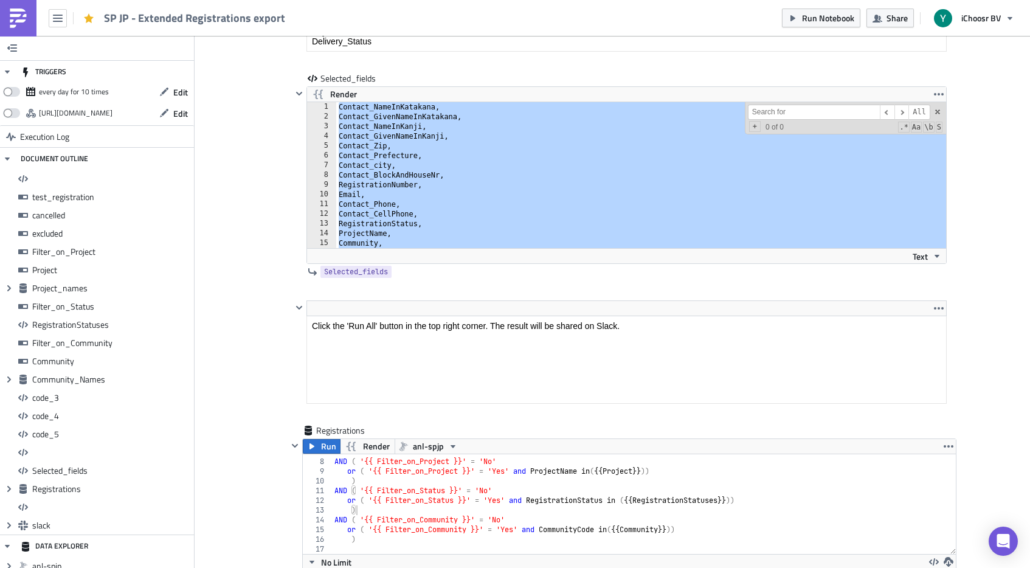
scroll to position [9848, 0]
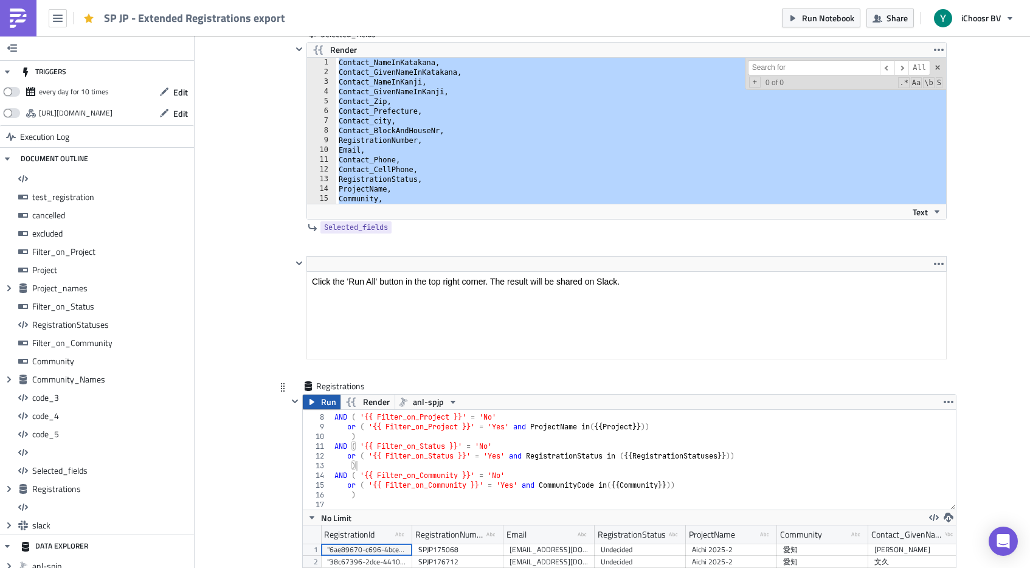
click at [318, 404] on button "Run" at bounding box center [322, 402] width 38 height 15
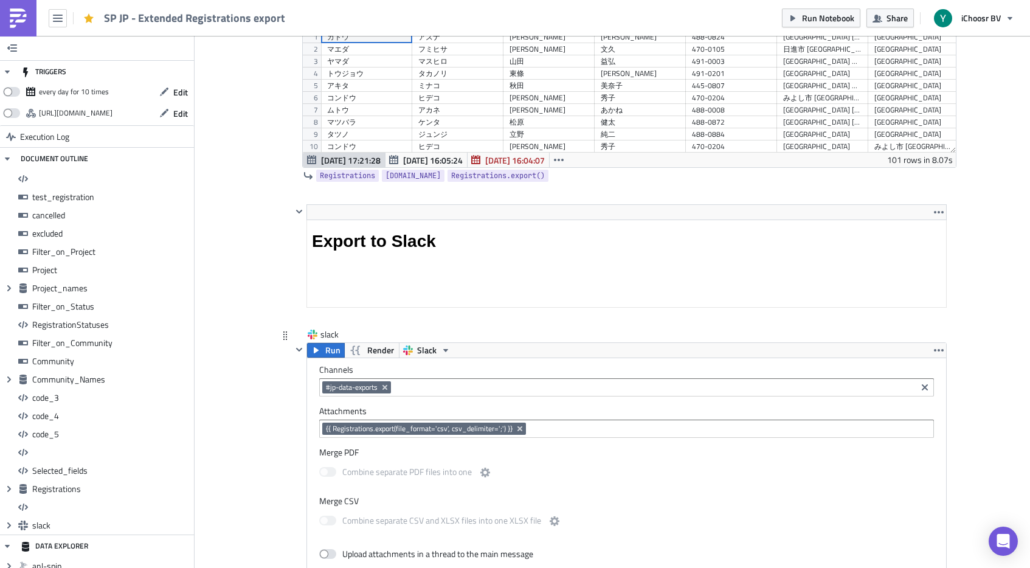
scroll to position [10371, 0]
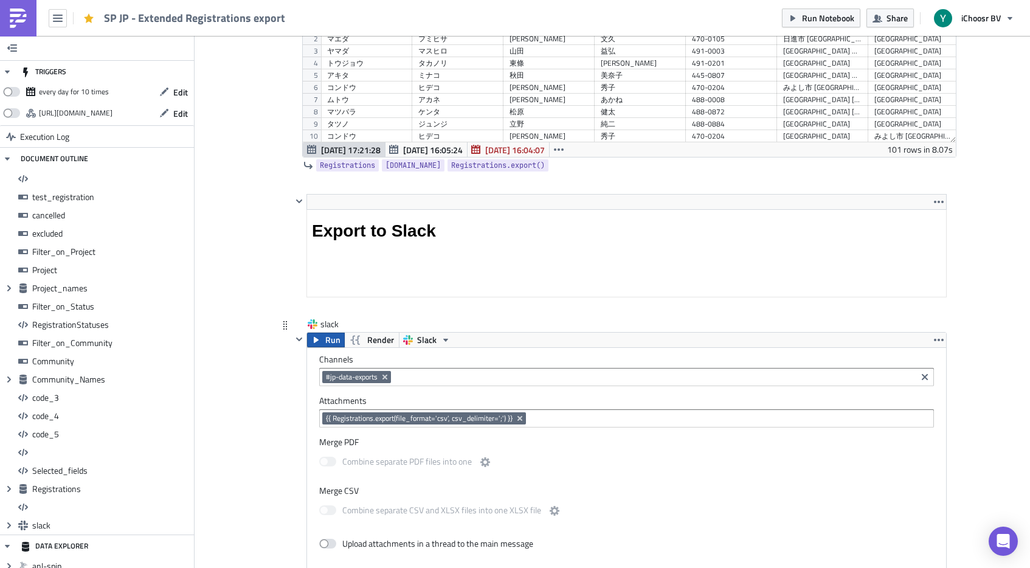
click at [331, 338] on span "Run" at bounding box center [332, 340] width 15 height 15
